Goal: Information Seeking & Learning: Compare options

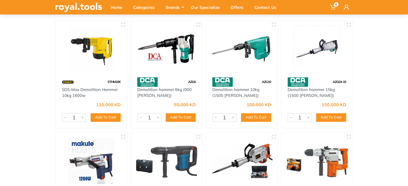
scroll to position [54, 0]
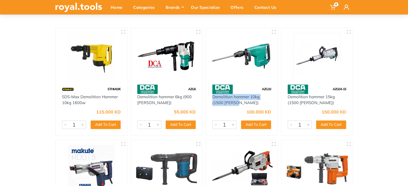
drag, startPoint x: 239, startPoint y: 104, endPoint x: 210, endPoint y: 99, distance: 28.6
click at [210, 99] on div "Demolition hammer 10kg (1500 watts)" at bounding box center [241, 100] width 71 height 12
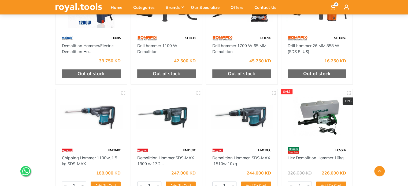
scroll to position [241, 0]
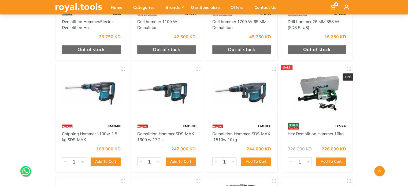
drag, startPoint x: 136, startPoint y: 132, endPoint x: 167, endPoint y: 143, distance: 32.8
click at [167, 143] on div "HM1101C Demolition Hammer SDS-MAX 1300 w 17.2 ... 247.000 KD 699 1 Add To Cart …" at bounding box center [166, 119] width 72 height 108
copy link "Demolition Hammer SDS-MAX 1300 w 17.2 ..."
click at [176, 125] on div "HM1101C" at bounding box center [166, 126] width 71 height 9
click at [175, 127] on div "HM1101C" at bounding box center [166, 126] width 71 height 9
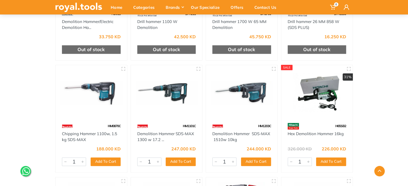
click at [160, 90] on img at bounding box center [166, 93] width 62 height 46
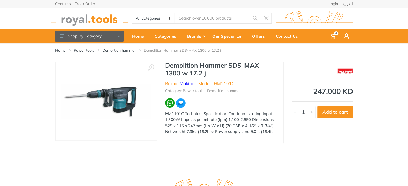
drag, startPoint x: 187, startPoint y: 131, endPoint x: 196, endPoint y: 131, distance: 9.1
click at [196, 131] on div "HM1101C Technical Specification Continuous rating Input 1,300W Impacts per minu…" at bounding box center [220, 123] width 110 height 24
copy div "7.3kg"
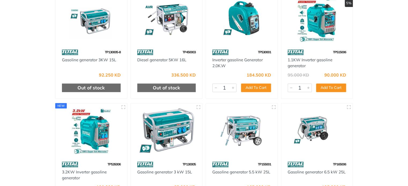
scroll to position [27, 0]
